Goal: Task Accomplishment & Management: Manage account settings

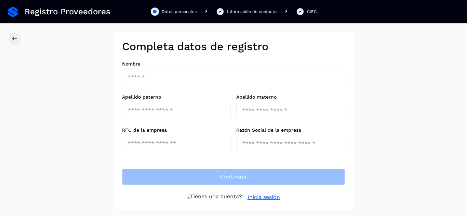
click at [98, 106] on div "Completa datos de registro Nombre Apellido paterno Apellido materno RFC de la e…" at bounding box center [233, 121] width 467 height 178
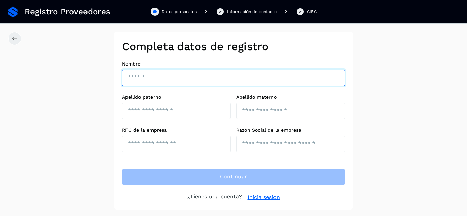
click at [162, 84] on input "text" at bounding box center [233, 78] width 223 height 16
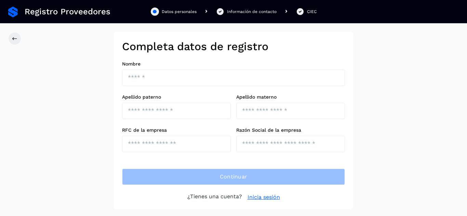
click at [77, 110] on div "Completa datos de registro Nombre Apellido paterno Apellido materno RFC de la e…" at bounding box center [233, 121] width 467 height 178
click at [263, 195] on link "Inicia sesión" at bounding box center [263, 197] width 32 height 8
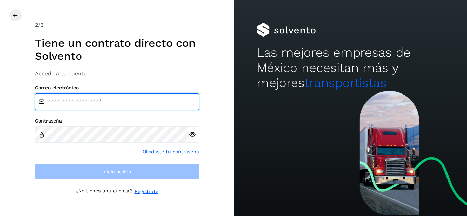
click at [94, 100] on input "email" at bounding box center [117, 102] width 164 height 16
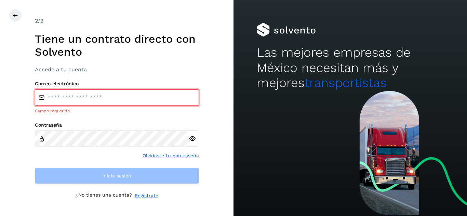
type input "**********"
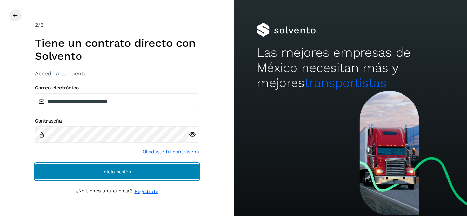
click at [124, 173] on span "Inicia sesión" at bounding box center [116, 171] width 29 height 5
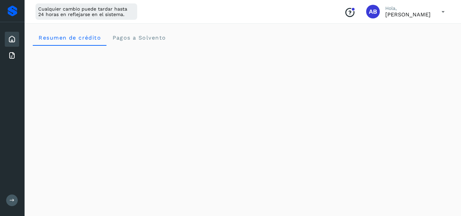
click at [346, 13] on icon "Conoce nuestros beneficios" at bounding box center [350, 12] width 11 height 11
click at [155, 40] on span "Pagos a Solvento" at bounding box center [139, 38] width 54 height 6
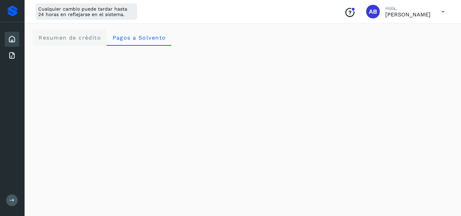
click at [83, 43] on crédito "Resumen de crédito" at bounding box center [70, 37] width 74 height 16
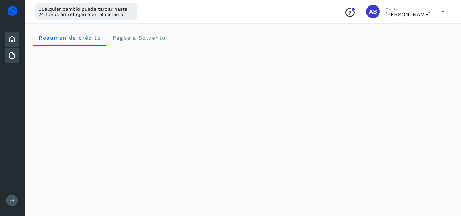
click at [9, 53] on icon at bounding box center [12, 56] width 8 height 8
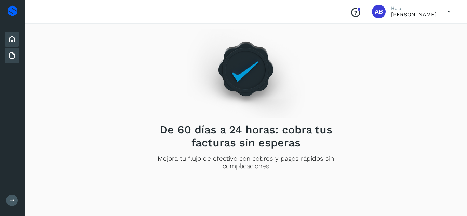
click at [9, 38] on icon at bounding box center [12, 39] width 8 height 8
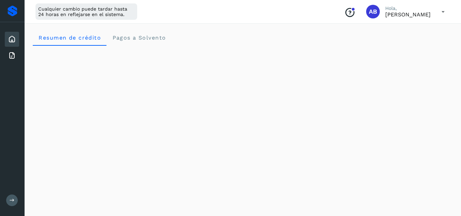
click at [11, 197] on button at bounding box center [12, 201] width 12 height 12
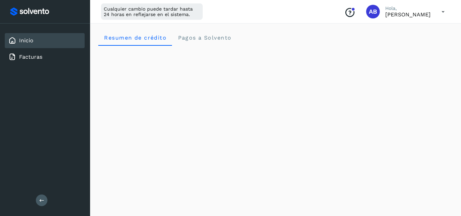
click at [424, 11] on p "Hola," at bounding box center [408, 8] width 45 height 6
click at [439, 12] on icon at bounding box center [444, 12] width 14 height 14
click at [383, 48] on div "Cerrar sesión" at bounding box center [409, 44] width 81 height 13
